Goal: Task Accomplishment & Management: Manage account settings

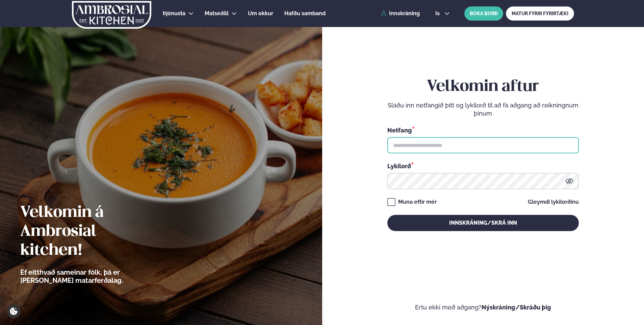
click at [414, 144] on input "text" at bounding box center [482, 145] width 191 height 16
type input "**********"
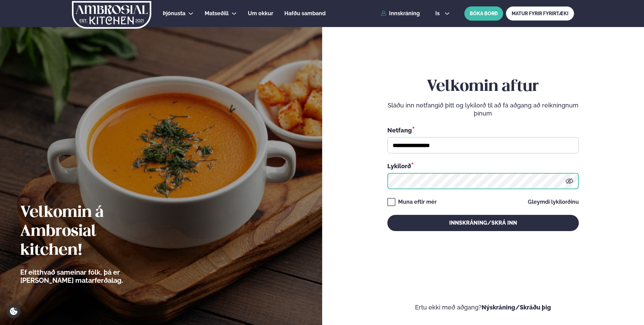
click at [387, 215] on button "Innskráning/Skrá inn" at bounding box center [482, 223] width 191 height 16
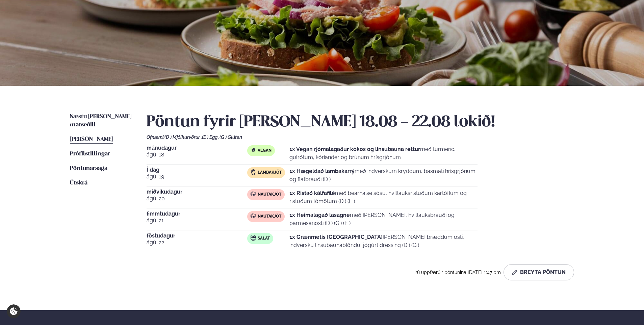
scroll to position [68, 0]
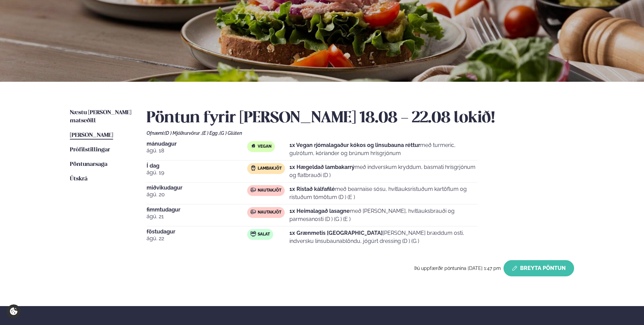
click at [541, 268] on button "Breyta Pöntun" at bounding box center [539, 268] width 71 height 16
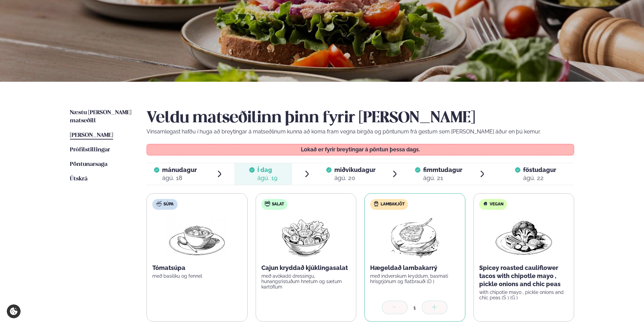
click at [357, 171] on span "miðvikudagur" at bounding box center [354, 169] width 41 height 7
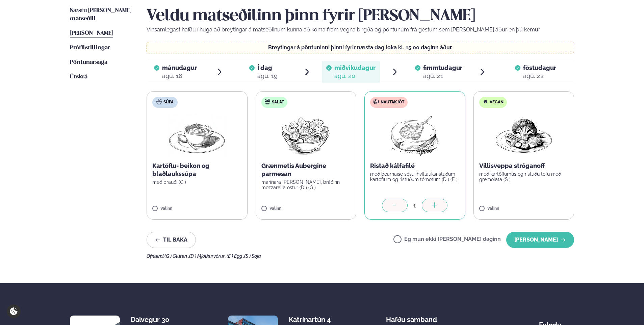
scroll to position [169, 0]
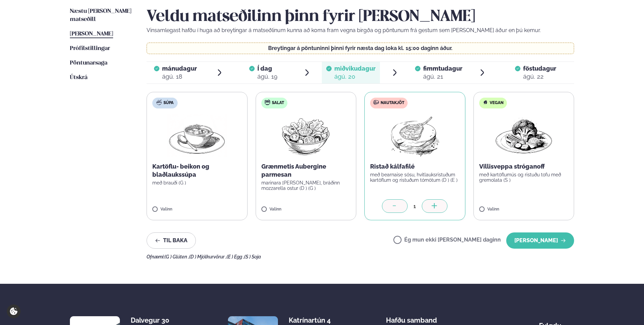
click at [394, 206] on icon at bounding box center [394, 206] width 7 height 7
click at [551, 240] on button "[PERSON_NAME]" at bounding box center [540, 240] width 68 height 16
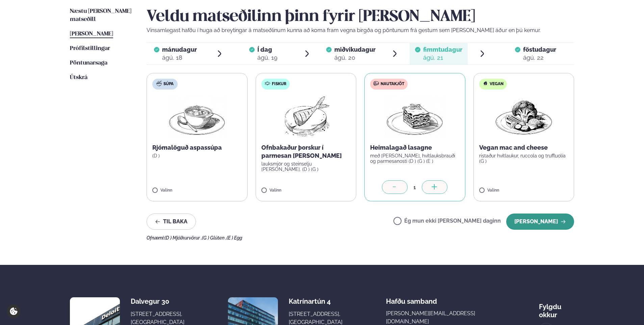
click at [544, 222] on button "[PERSON_NAME]" at bounding box center [540, 221] width 68 height 16
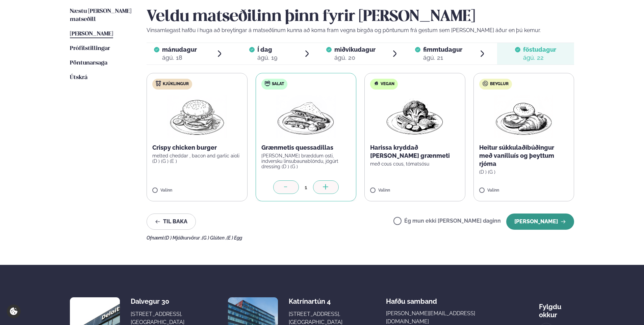
click at [543, 221] on button "[PERSON_NAME]" at bounding box center [540, 221] width 68 height 16
